Goal: Browse casually: Explore the website without a specific task or goal

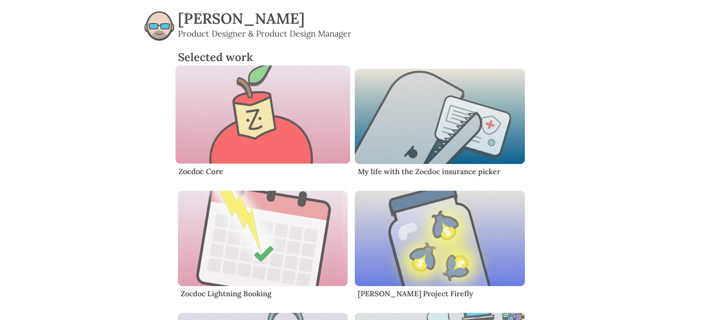
click at [257, 133] on img "Content" at bounding box center [262, 114] width 175 height 98
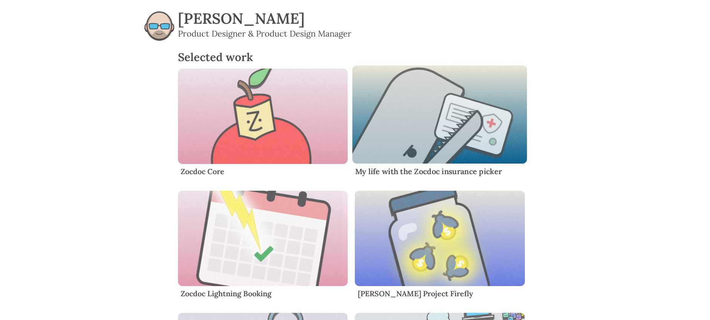
click at [419, 125] on img "Content" at bounding box center [439, 114] width 175 height 98
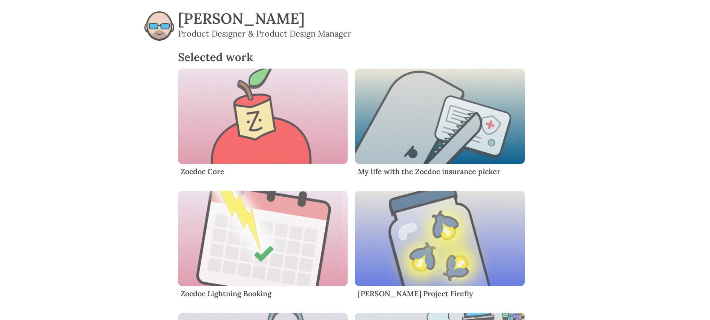
scroll to position [108, 0]
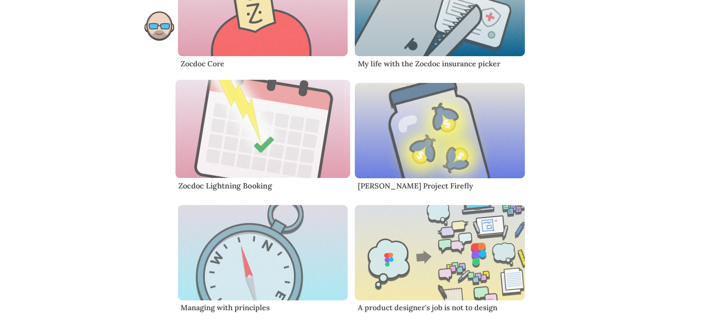
click at [247, 134] on img "Content" at bounding box center [262, 129] width 175 height 98
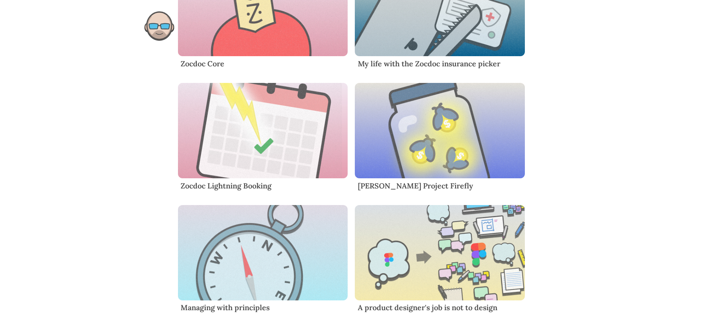
scroll to position [197, 0]
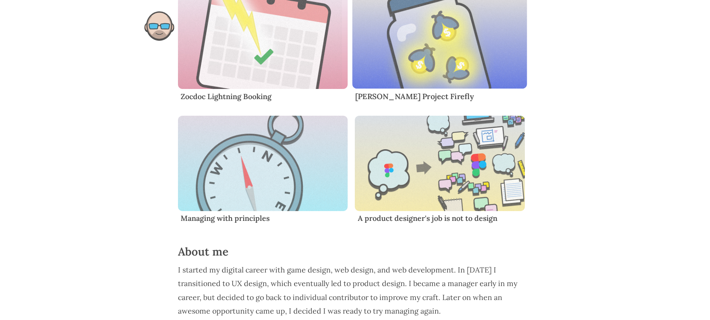
click at [466, 54] on img "Content" at bounding box center [439, 39] width 175 height 98
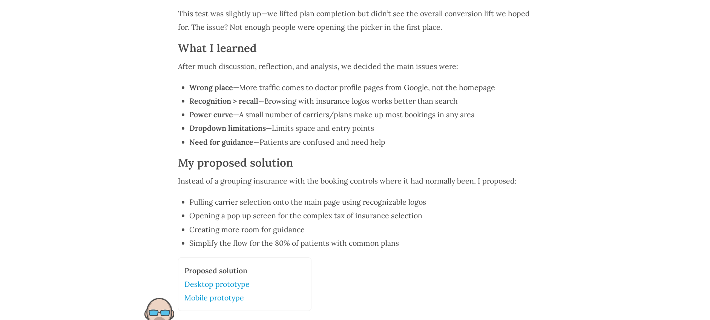
scroll to position [1866, 0]
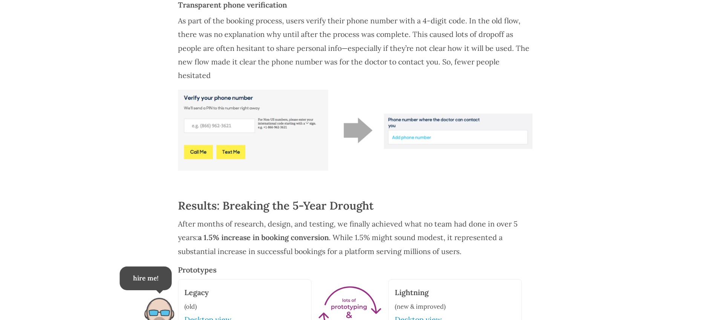
scroll to position [1519, 0]
